Goal: Task Accomplishment & Management: Manage account settings

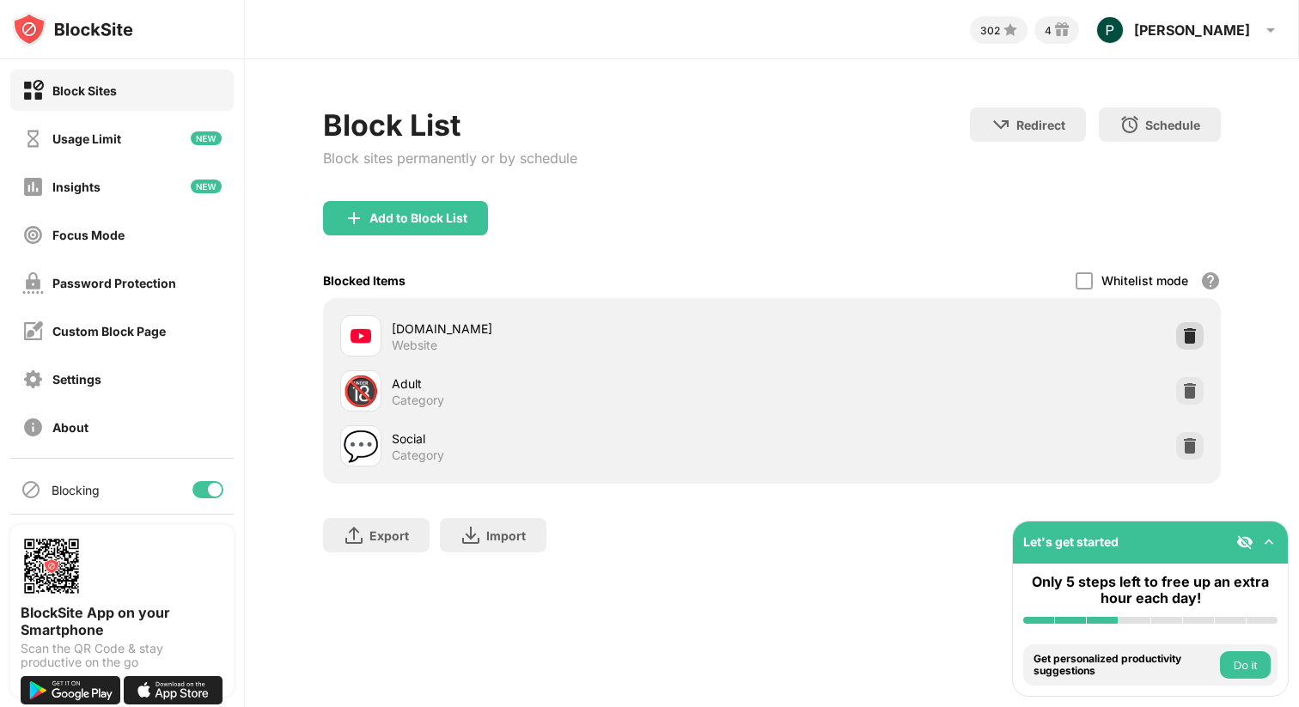
click at [1194, 334] on img at bounding box center [1189, 335] width 17 height 17
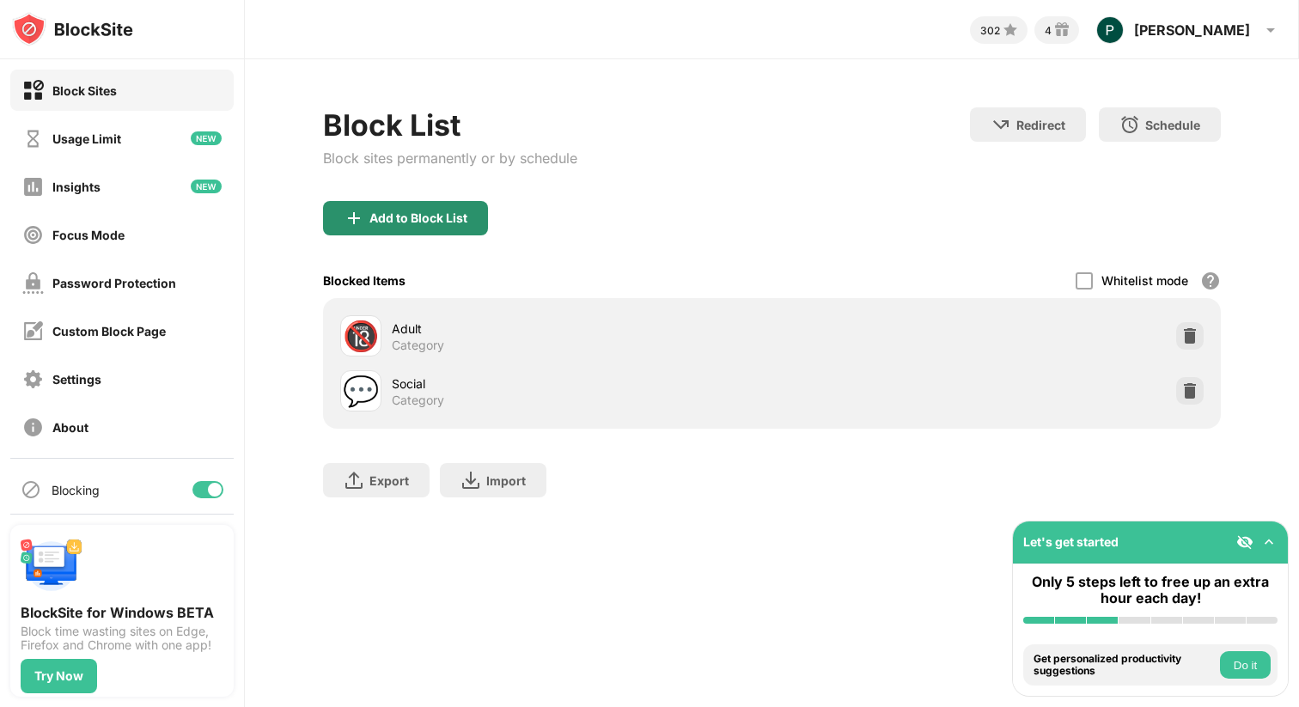
click at [459, 223] on div "Add to Block List" at bounding box center [418, 218] width 98 height 14
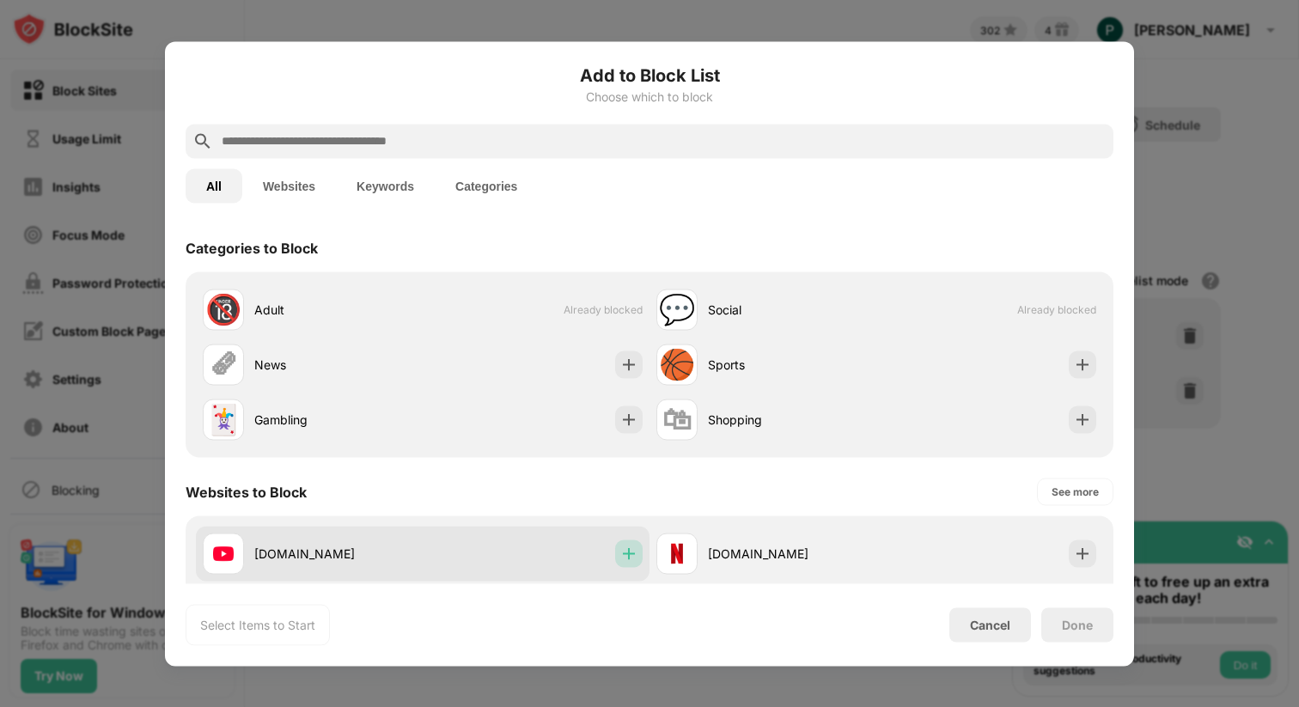
click at [631, 554] on img at bounding box center [628, 553] width 17 height 17
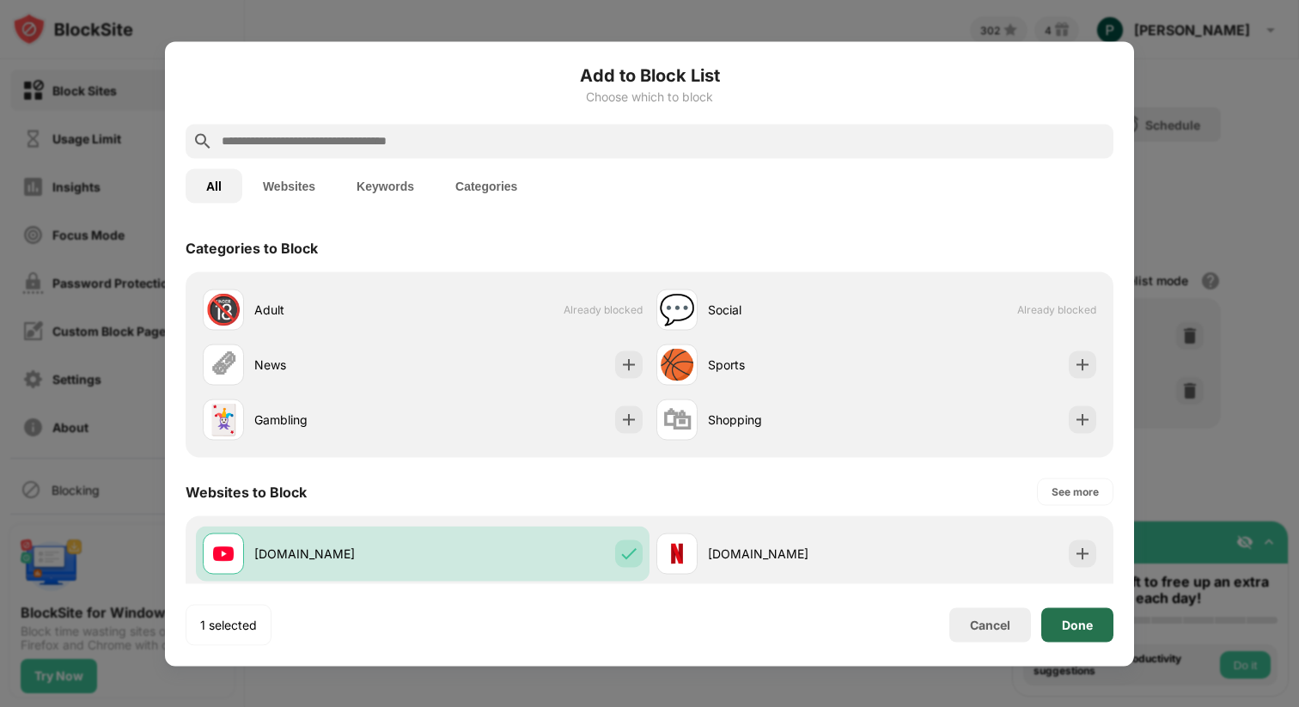
click at [1078, 631] on div "Done" at bounding box center [1077, 624] width 72 height 34
